Goal: Find specific page/section

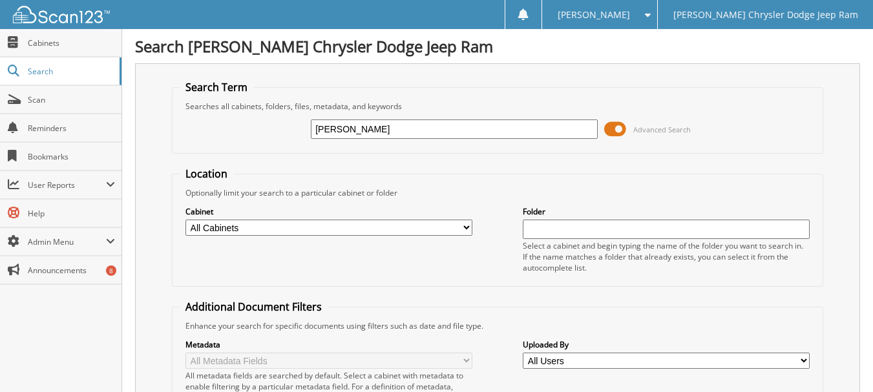
type input "[PERSON_NAME]"
click at [465, 230] on select "All Cabinets ACCOUNTS PAYABLE ACCOUNTS RECEIVABLE CAR DEALS DEALER STATEMENTS G…" at bounding box center [328, 228] width 287 height 16
select select "15832"
click at [185, 220] on select "All Cabinets ACCOUNTS PAYABLE ACCOUNTS RECEIVABLE CAR DEALS DEALER STATEMENTS G…" at bounding box center [328, 228] width 287 height 16
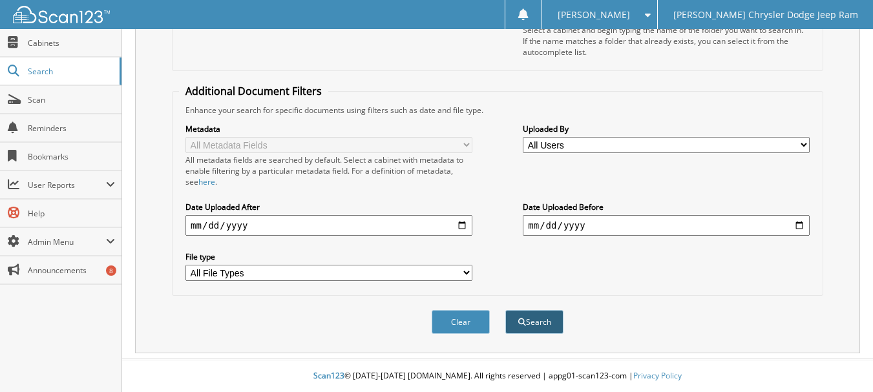
click at [550, 323] on button "Search" at bounding box center [534, 322] width 58 height 24
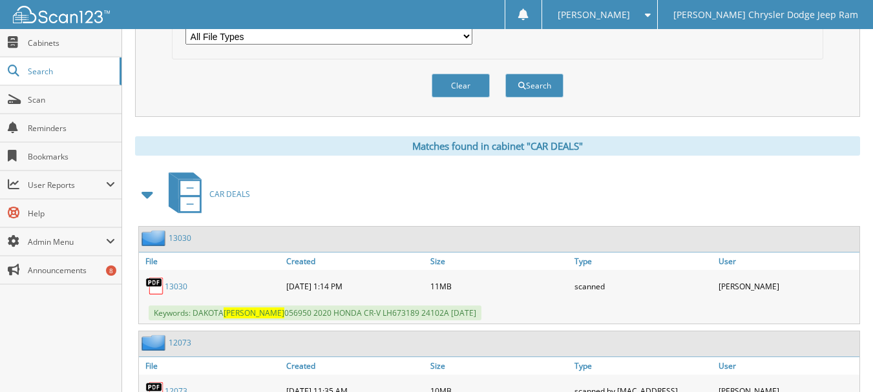
scroll to position [517, 0]
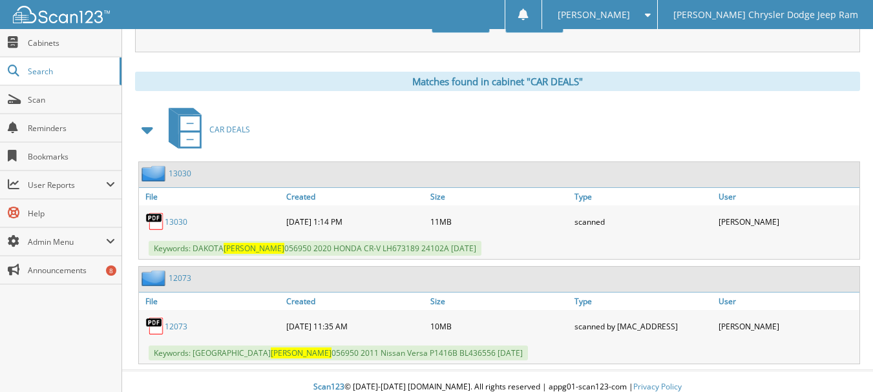
click at [178, 222] on link "13030" at bounding box center [176, 221] width 23 height 11
